Goal: Task Accomplishment & Management: Manage account settings

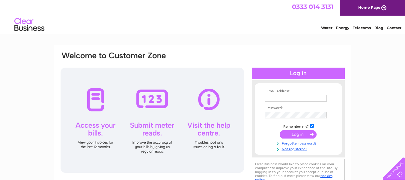
click at [274, 97] on input "text" at bounding box center [296, 98] width 62 height 7
type input "patbry23@gmail.com"
click at [299, 144] on link "Forgotten password?" at bounding box center [299, 143] width 68 height 6
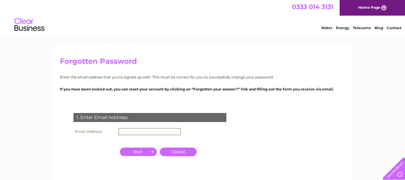
click at [129, 130] on input "text" at bounding box center [149, 131] width 62 height 7
type input "patbry23@gmail.com"
click at [143, 149] on input "button" at bounding box center [138, 151] width 37 height 8
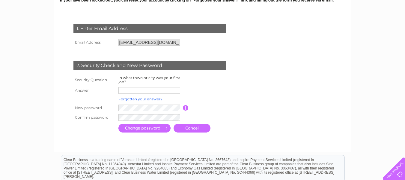
scroll to position [90, 0]
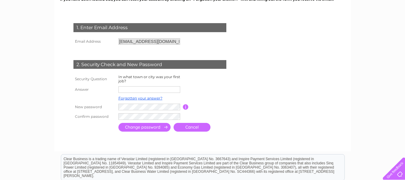
click at [130, 89] on input "text" at bounding box center [149, 89] width 62 height 7
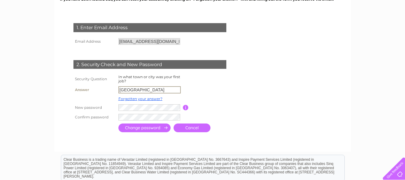
type input "Carlisle"
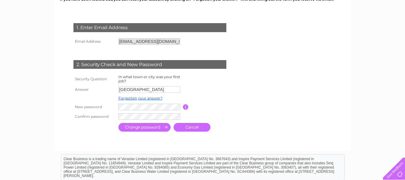
click at [232, 92] on td at bounding box center [210, 90] width 54 height 10
click at [184, 107] on input "button" at bounding box center [186, 106] width 6 height 5
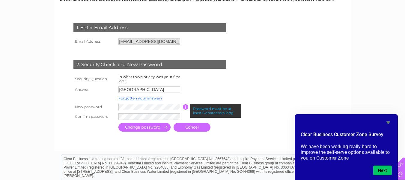
click at [154, 126] on input "submit" at bounding box center [144, 127] width 52 height 9
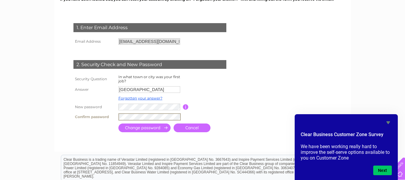
click at [151, 128] on input "submit" at bounding box center [144, 127] width 52 height 9
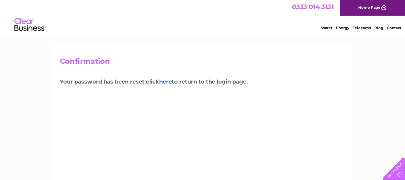
click at [167, 81] on link "here" at bounding box center [165, 81] width 13 height 7
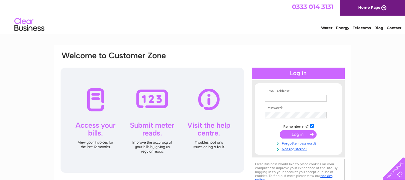
type input "[EMAIL_ADDRESS][DOMAIN_NAME]"
click at [295, 134] on input "submit" at bounding box center [298, 134] width 37 height 8
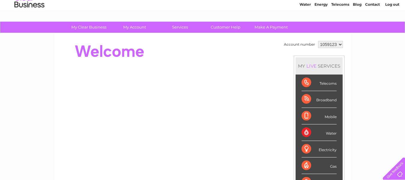
scroll to position [25, 0]
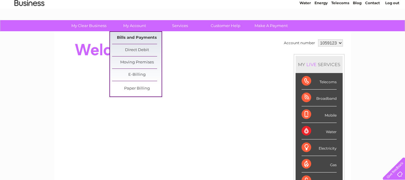
click at [137, 37] on link "Bills and Payments" at bounding box center [136, 38] width 49 height 12
click at [138, 36] on link "Bills and Payments" at bounding box center [136, 38] width 49 height 12
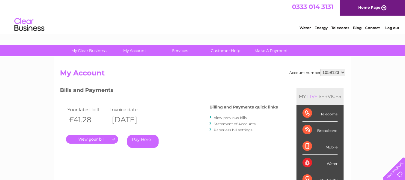
click at [91, 139] on link "." at bounding box center [92, 139] width 52 height 9
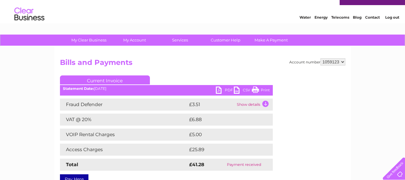
scroll to position [35, 0]
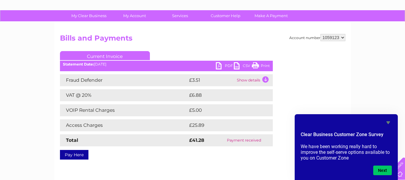
click at [389, 121] on icon "Hide survey" at bounding box center [388, 122] width 7 height 7
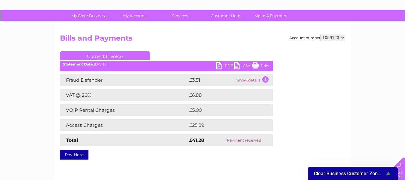
click at [265, 80] on td "Show details" at bounding box center [253, 80] width 37 height 12
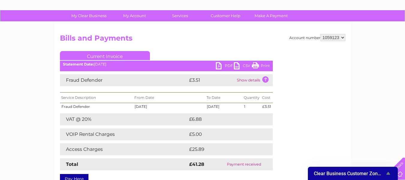
scroll to position [0, 0]
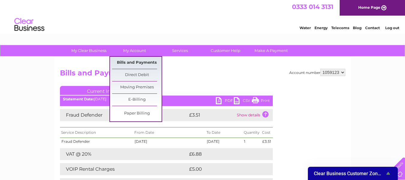
click at [138, 60] on link "Bills and Payments" at bounding box center [136, 63] width 49 height 12
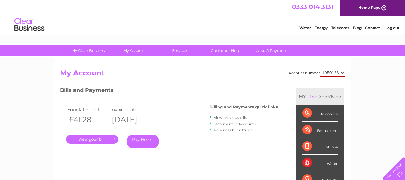
click at [226, 117] on link "View previous bills" at bounding box center [230, 117] width 33 height 4
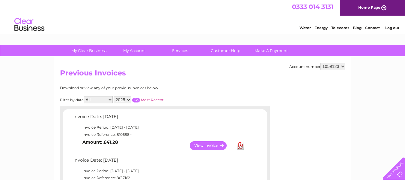
click at [137, 99] on input "button" at bounding box center [136, 99] width 8 height 5
click at [136, 100] on input "button" at bounding box center [136, 99] width 8 height 5
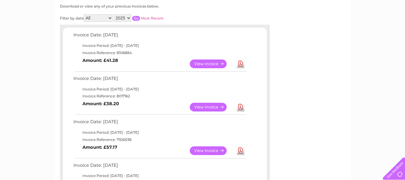
scroll to position [83, 0]
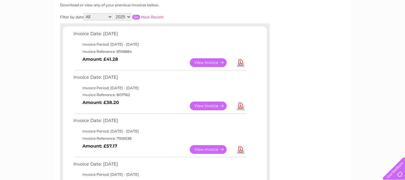
click at [213, 103] on link "View" at bounding box center [212, 105] width 44 height 9
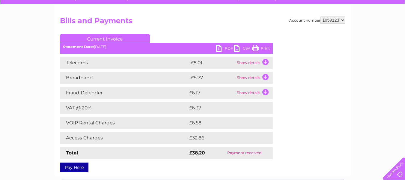
scroll to position [40, 0]
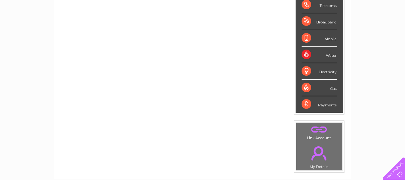
scroll to position [50, 0]
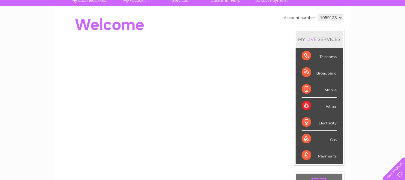
click at [318, 58] on div "Telecoms" at bounding box center [319, 56] width 35 height 16
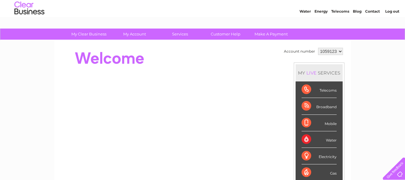
scroll to position [10, 0]
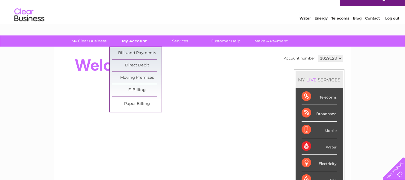
click at [130, 41] on link "My Account" at bounding box center [134, 40] width 49 height 11
click at [131, 53] on link "Bills and Payments" at bounding box center [136, 53] width 49 height 12
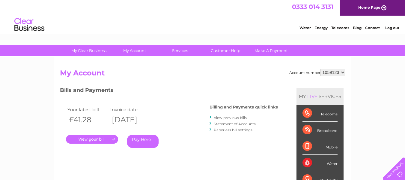
click at [109, 141] on link "." at bounding box center [92, 139] width 52 height 9
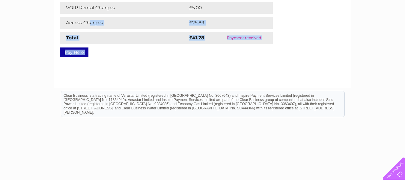
scroll to position [152, 0]
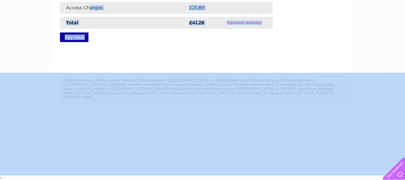
drag, startPoint x: 89, startPoint y: 163, endPoint x: 123, endPoint y: 184, distance: 39.0
click at [123, 179] on html "My Clear Business Login Details My Details My Preferences Link Account My Accou…" at bounding box center [202, 14] width 405 height 332
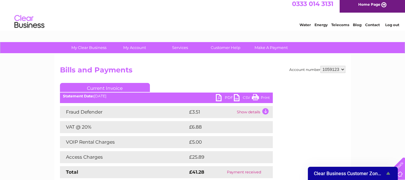
scroll to position [0, 0]
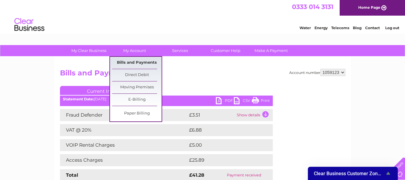
click at [137, 60] on link "Bills and Payments" at bounding box center [136, 63] width 49 height 12
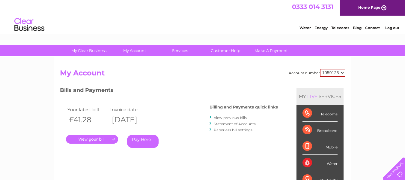
click at [231, 117] on link "View previous bills" at bounding box center [230, 117] width 33 height 4
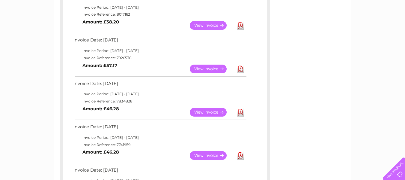
scroll to position [162, 0]
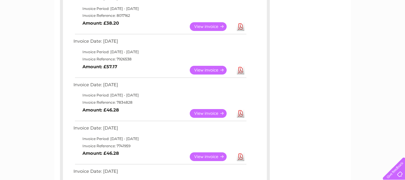
click at [218, 113] on link "View" at bounding box center [212, 113] width 44 height 9
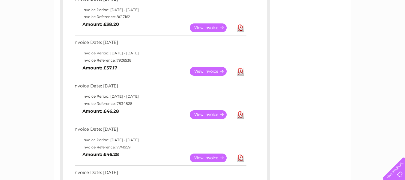
click at [205, 70] on link "View" at bounding box center [212, 71] width 44 height 9
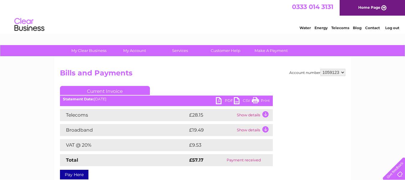
click at [267, 113] on td "Show details" at bounding box center [253, 115] width 37 height 12
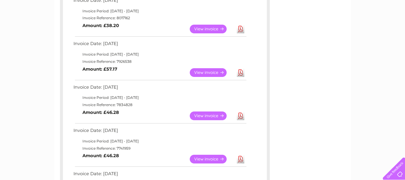
click at [217, 29] on link "View" at bounding box center [212, 29] width 44 height 9
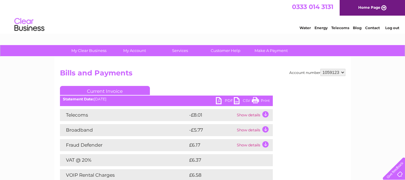
click at [252, 115] on td "Show details" at bounding box center [253, 115] width 37 height 12
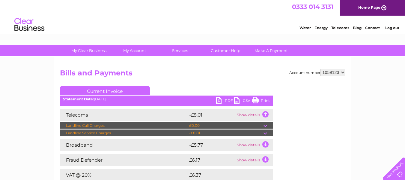
click at [348, 103] on div "Account number 1059123 Bills and Payments Current Invoice PDF CSV Print" at bounding box center [202, 150] width 297 height 186
click at [346, 91] on div "Account number 1059123 Bills and Payments Current Invoice PDF CSV Print" at bounding box center [202, 150] width 297 height 186
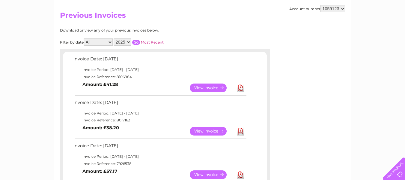
scroll to position [54, 0]
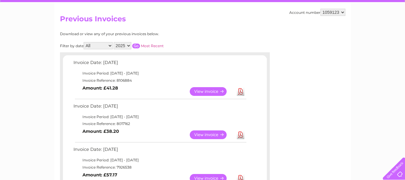
click at [224, 92] on link "View" at bounding box center [212, 91] width 44 height 9
click at [211, 137] on link "View" at bounding box center [212, 134] width 44 height 9
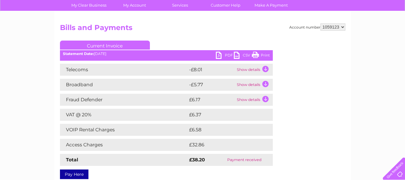
scroll to position [46, 0]
